Goal: Download file/media

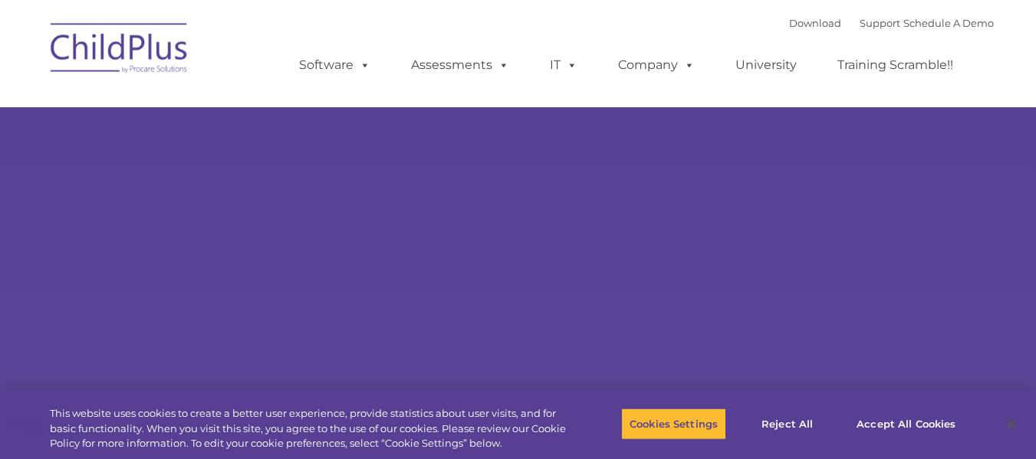
type input ""
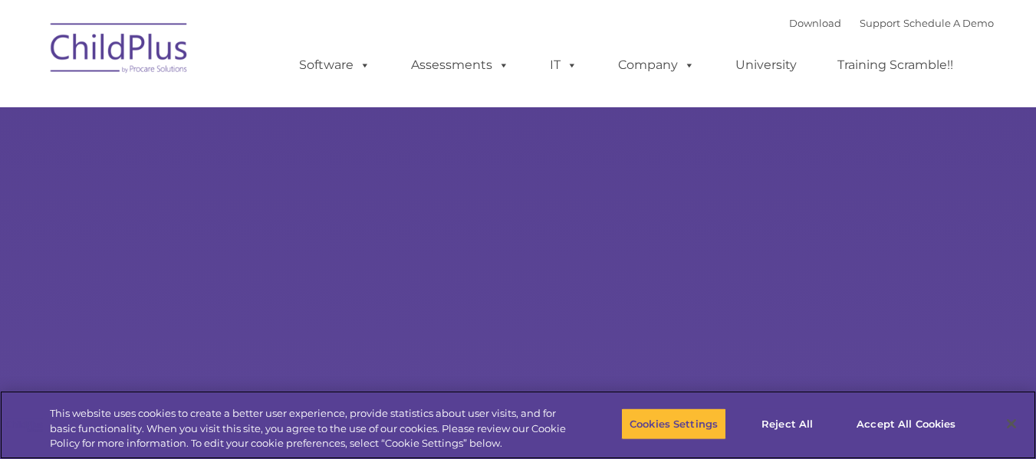
select select "MEDIUM"
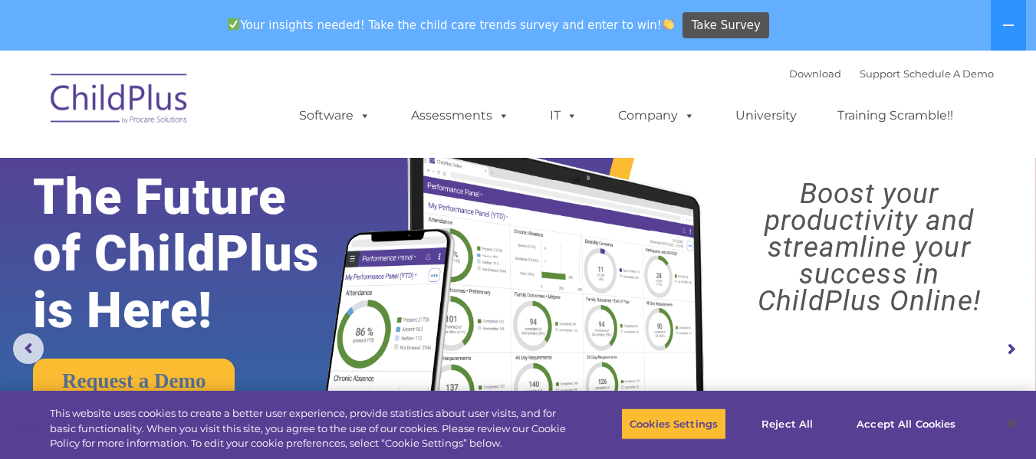
drag, startPoint x: 1037, startPoint y: 115, endPoint x: 714, endPoint y: 258, distance: 353.2
click at [714, 258] on img at bounding box center [626, 281] width 650 height 352
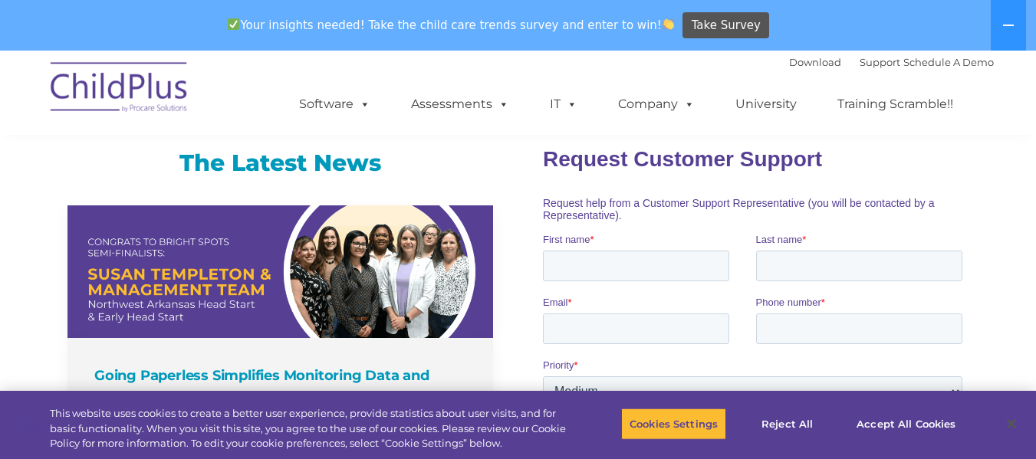
scroll to position [995, 0]
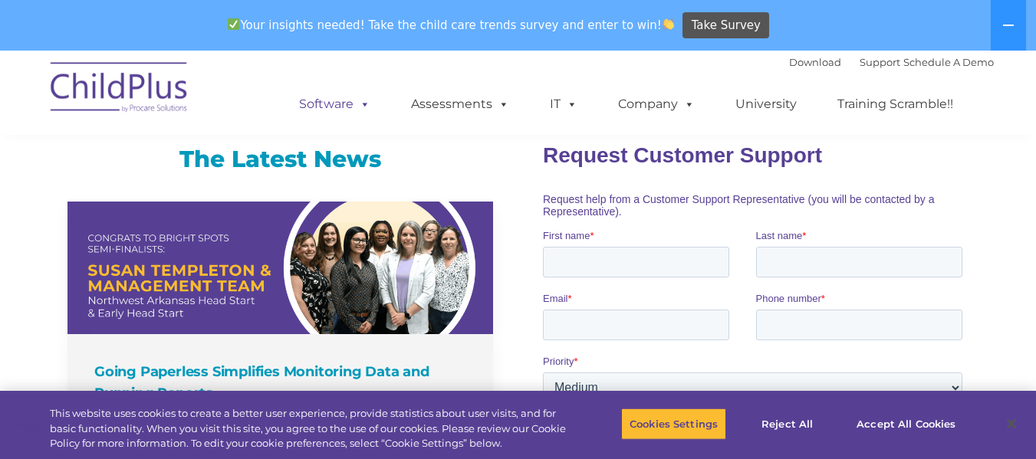
click at [340, 105] on link "Software" at bounding box center [335, 104] width 102 height 31
click at [790, 61] on link "Download" at bounding box center [815, 62] width 52 height 12
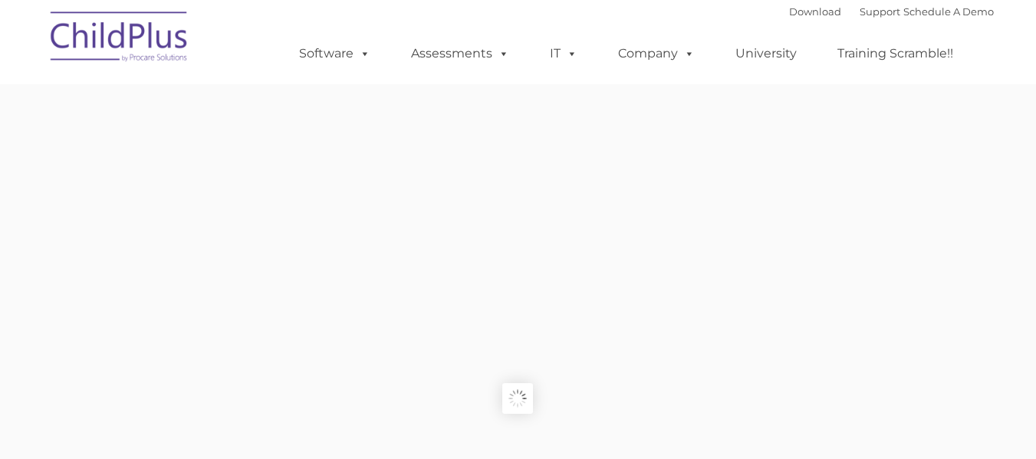
type input ""
